Goal: Communication & Community: Answer question/provide support

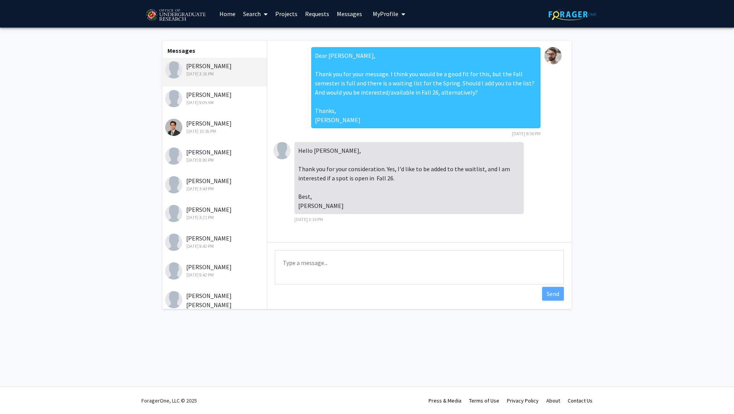
click at [322, 19] on link "Requests" at bounding box center [317, 13] width 32 height 27
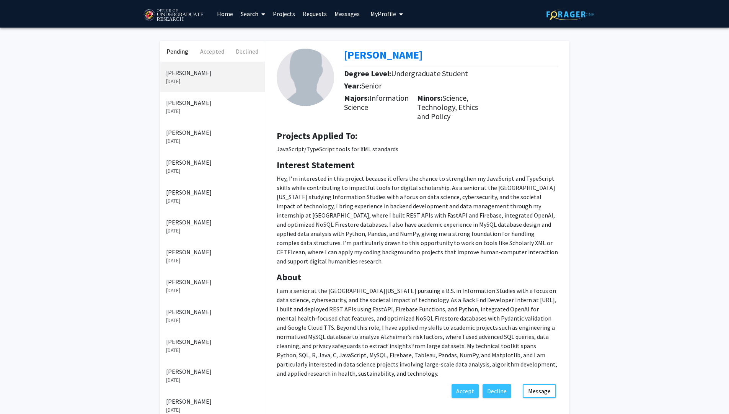
click at [226, 227] on p "[DATE]" at bounding box center [212, 230] width 93 height 8
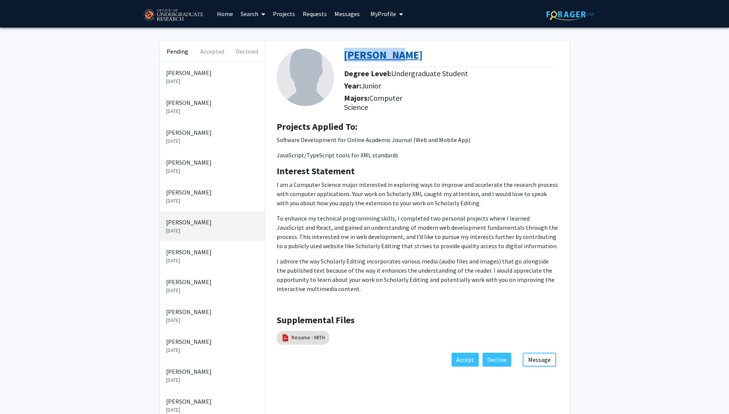
drag, startPoint x: 405, startPoint y: 54, endPoint x: 346, endPoint y: 54, distance: 59.3
click at [346, 54] on div "[PERSON_NAME]" at bounding box center [454, 57] width 220 height 16
copy b "[PERSON_NAME]"
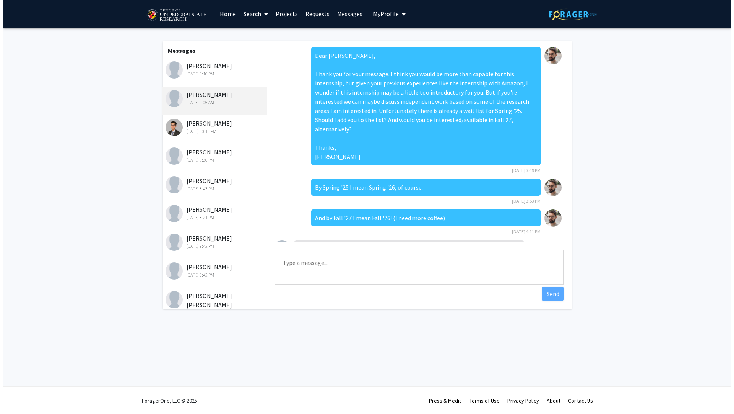
scroll to position [93, 0]
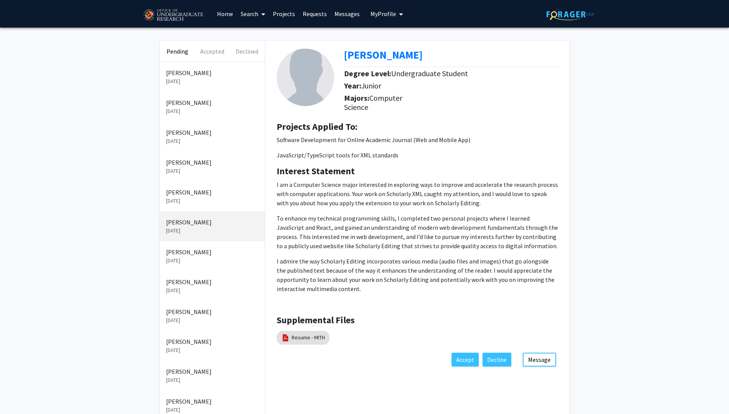
click at [305, 11] on link "Requests" at bounding box center [315, 13] width 32 height 27
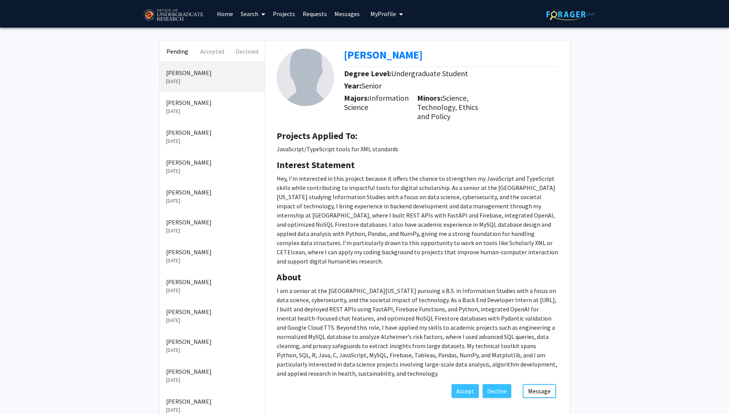
click at [336, 20] on link "Messages" at bounding box center [347, 13] width 33 height 27
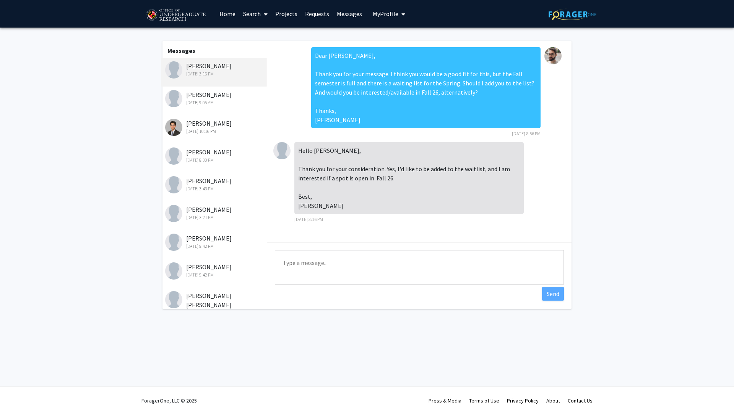
click at [237, 80] on div "Max Burkes Sep 15, 2025 3:16 PM" at bounding box center [214, 72] width 106 height 29
click at [380, 272] on textarea "Type a message" at bounding box center [419, 267] width 289 height 34
type textarea "Done!"
click at [557, 294] on button "Send" at bounding box center [553, 294] width 22 height 14
